Goal: Information Seeking & Learning: Learn about a topic

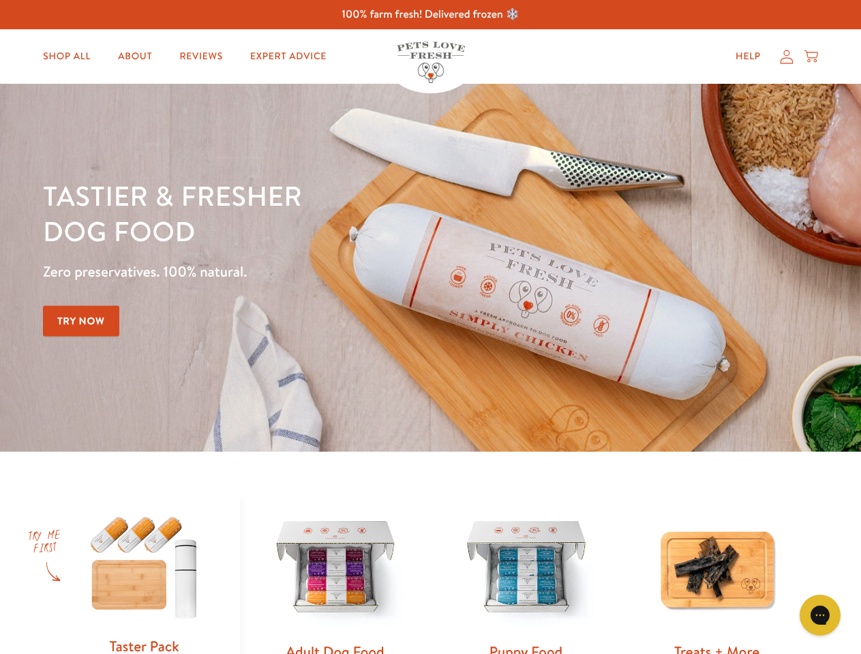
click at [430, 327] on div "Tastier & fresher dog food Zero preservatives. 100% natural. Try Now" at bounding box center [301, 268] width 517 height 180
click at [820, 615] on icon "Gorgias live chat" at bounding box center [819, 615] width 13 height 13
